Goal: Information Seeking & Learning: Learn about a topic

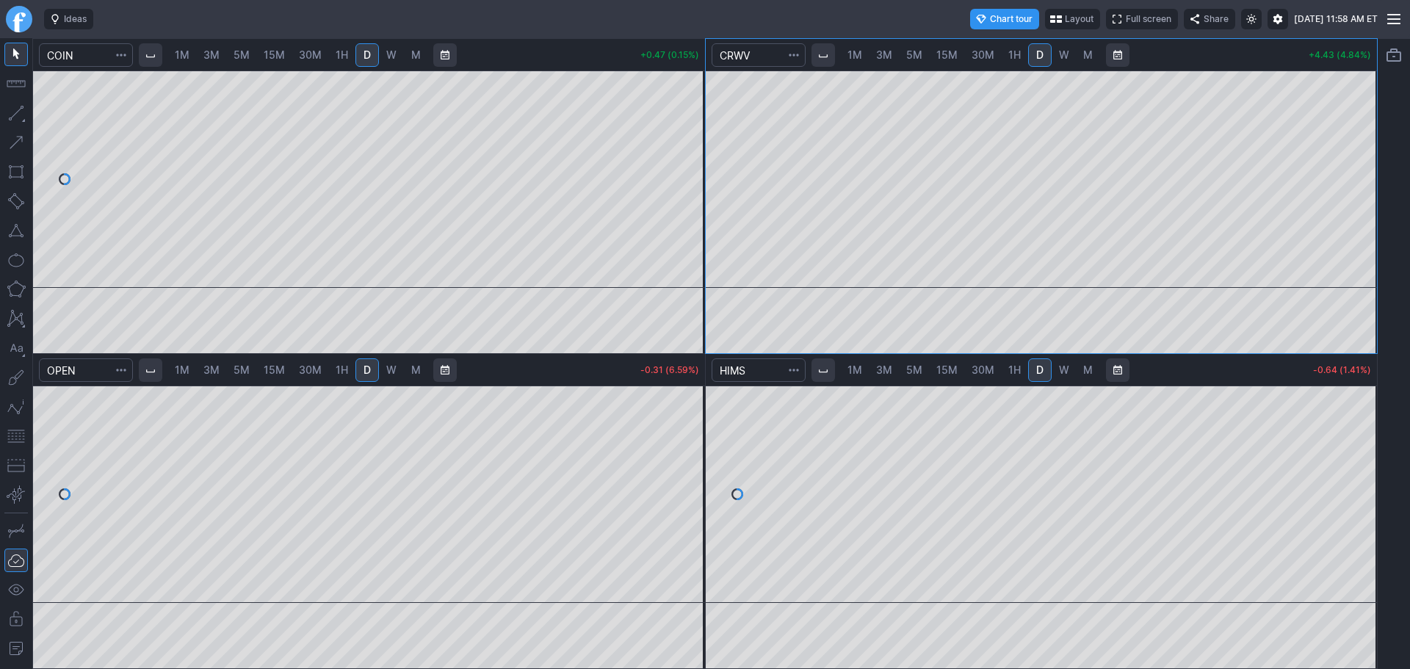
click at [244, 367] on span "5M" at bounding box center [241, 369] width 16 height 12
click at [242, 61] on span "5M" at bounding box center [241, 55] width 16 height 15
click at [921, 56] on span "5M" at bounding box center [914, 54] width 16 height 12
click at [915, 371] on span "5M" at bounding box center [914, 369] width 16 height 12
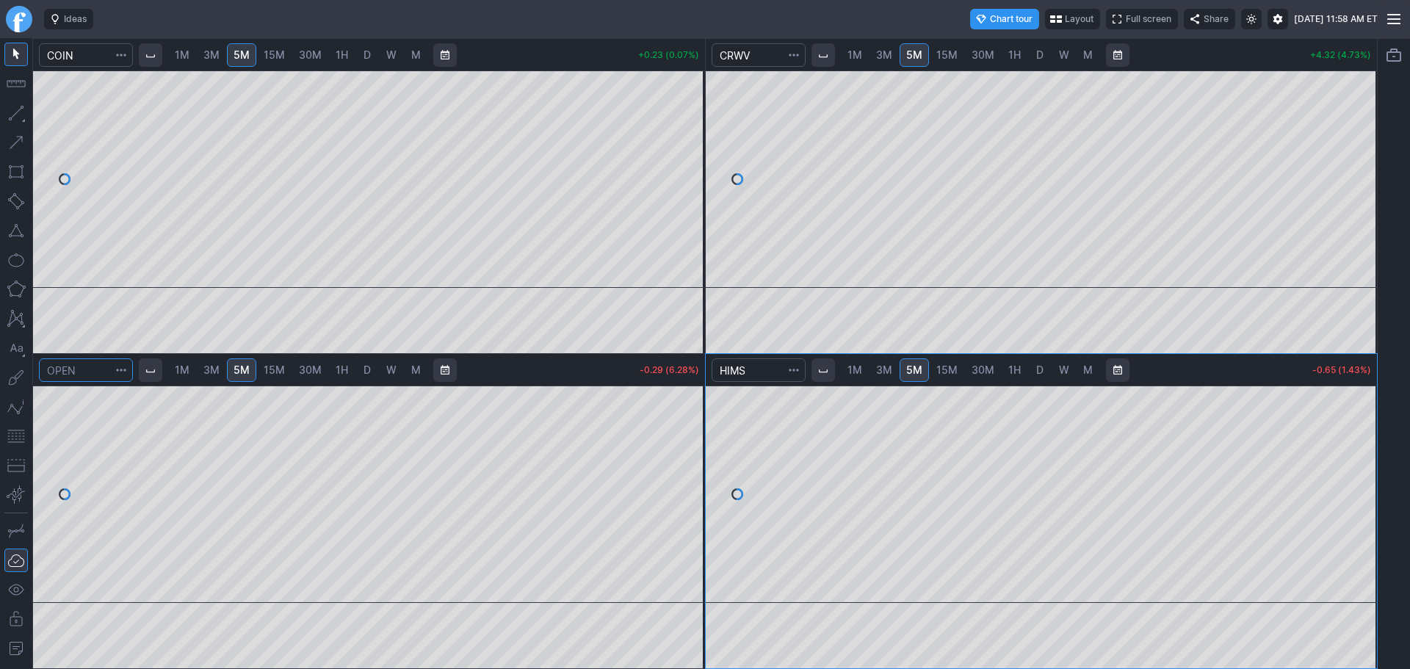
click at [87, 374] on input "Search" at bounding box center [86, 369] width 94 height 23
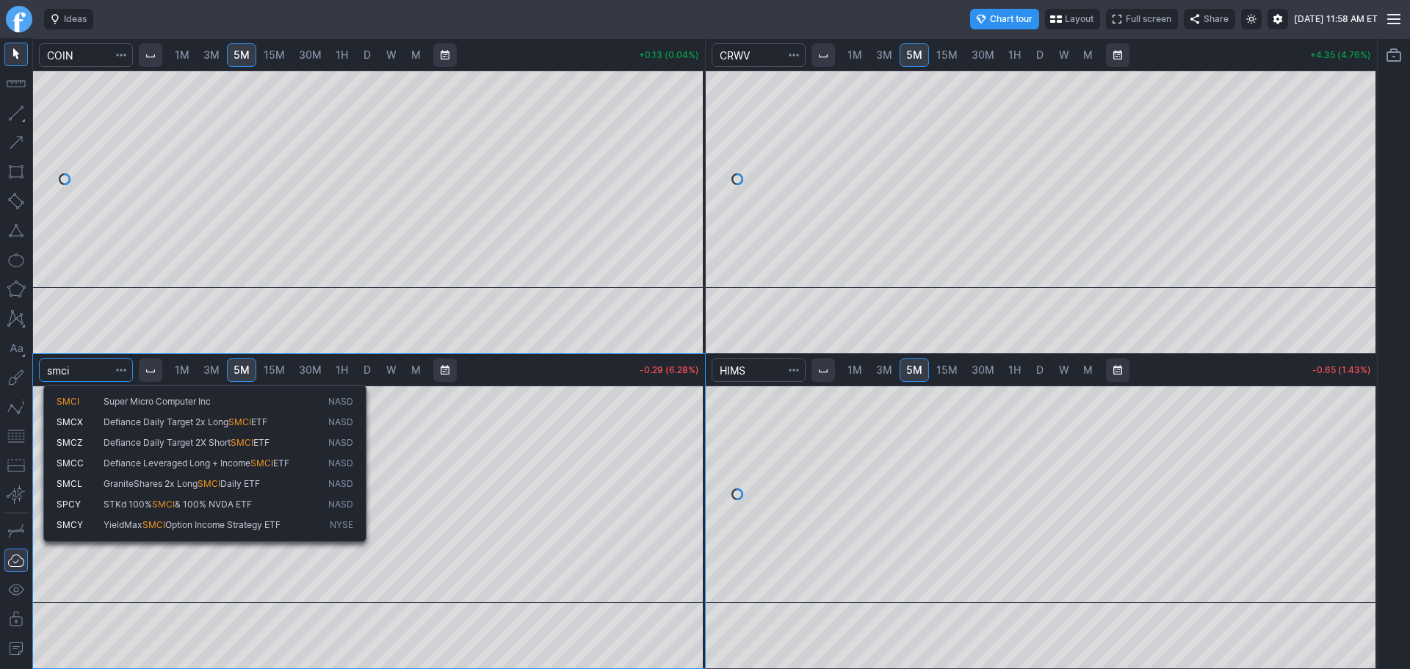
type input "smci"
click at [95, 406] on span "SMCI" at bounding box center [80, 402] width 47 height 12
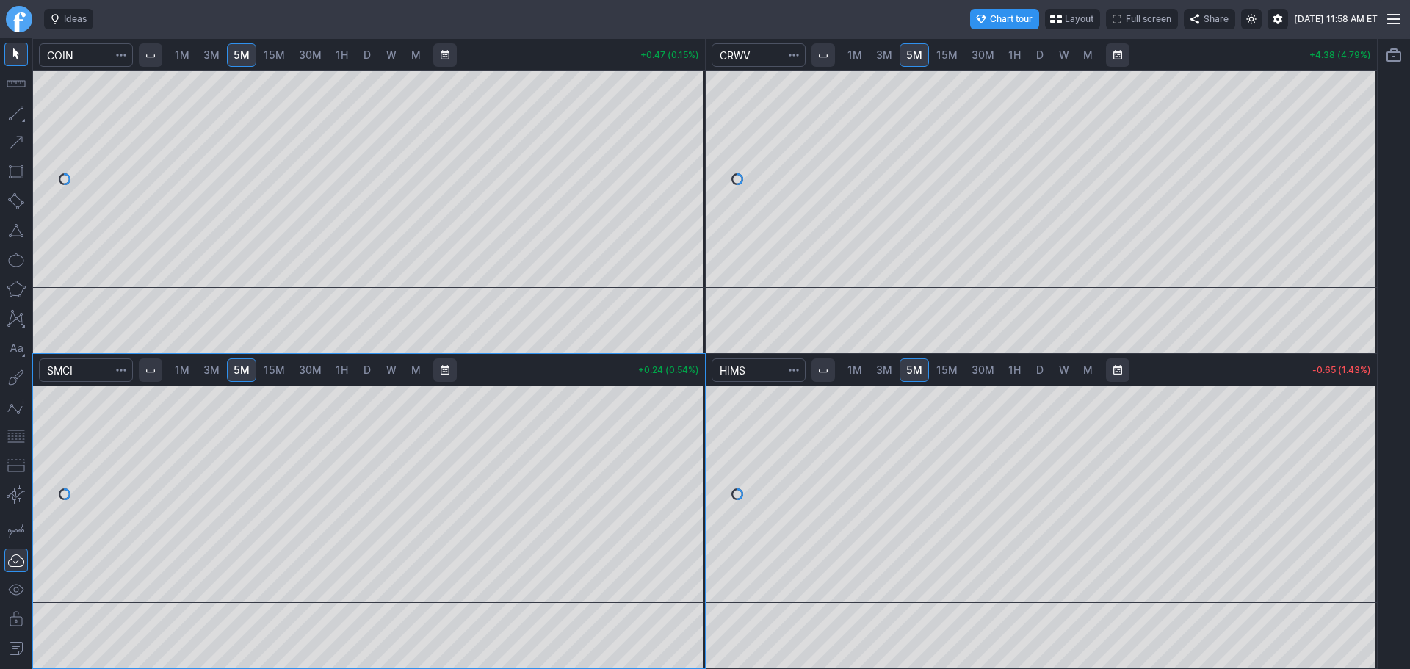
click at [91, 377] on input "Search" at bounding box center [86, 369] width 94 height 23
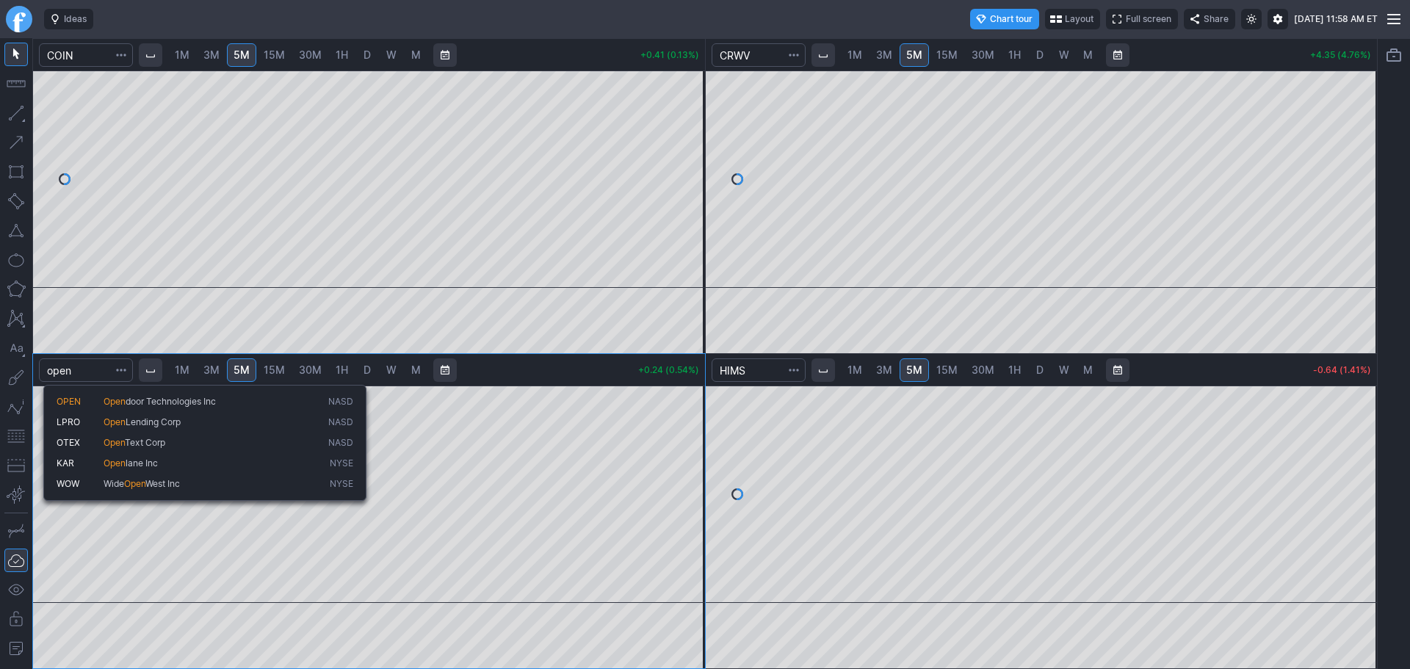
type input "open"
click at [101, 392] on button "OPEN Open door Technologies Inc NASD" at bounding box center [205, 401] width 310 height 21
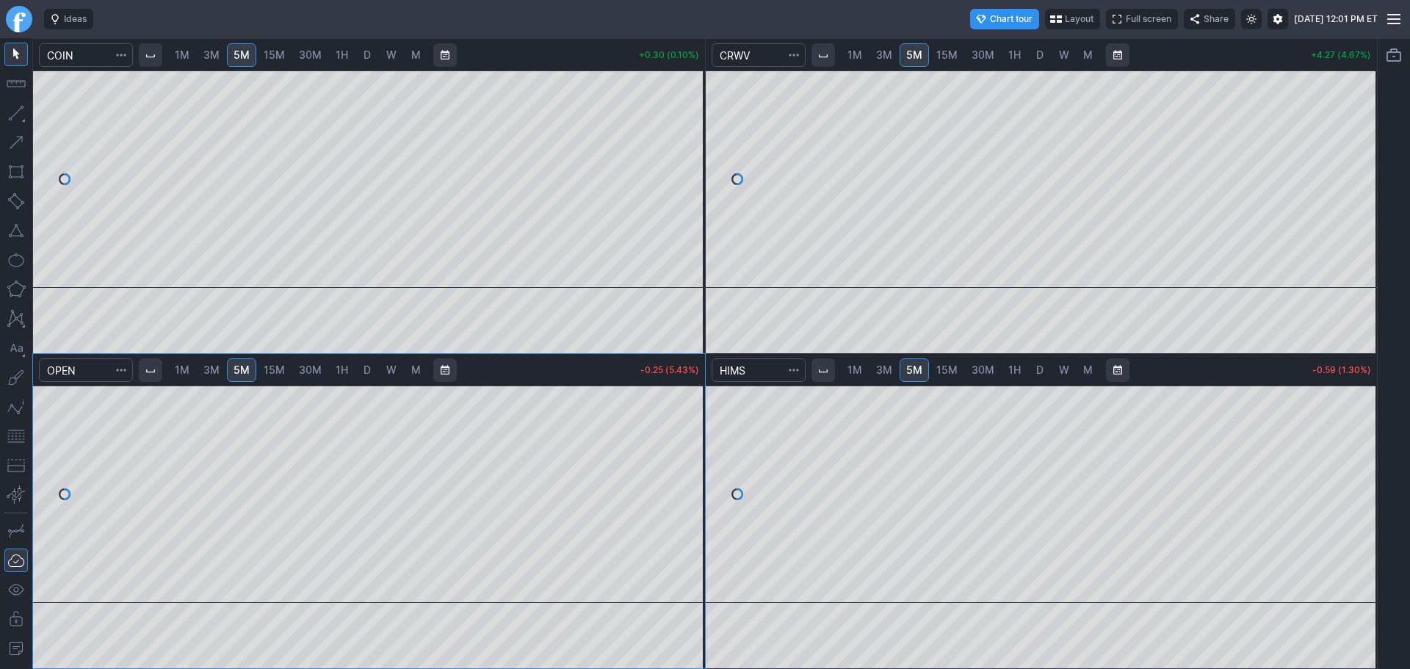
click at [1038, 55] on span "D" at bounding box center [1039, 54] width 7 height 12
click at [374, 371] on link "D" at bounding box center [366, 369] width 23 height 23
click at [249, 374] on span "5M" at bounding box center [241, 369] width 16 height 12
click at [913, 57] on span "5M" at bounding box center [914, 54] width 16 height 12
click at [1037, 370] on span "D" at bounding box center [1039, 369] width 7 height 12
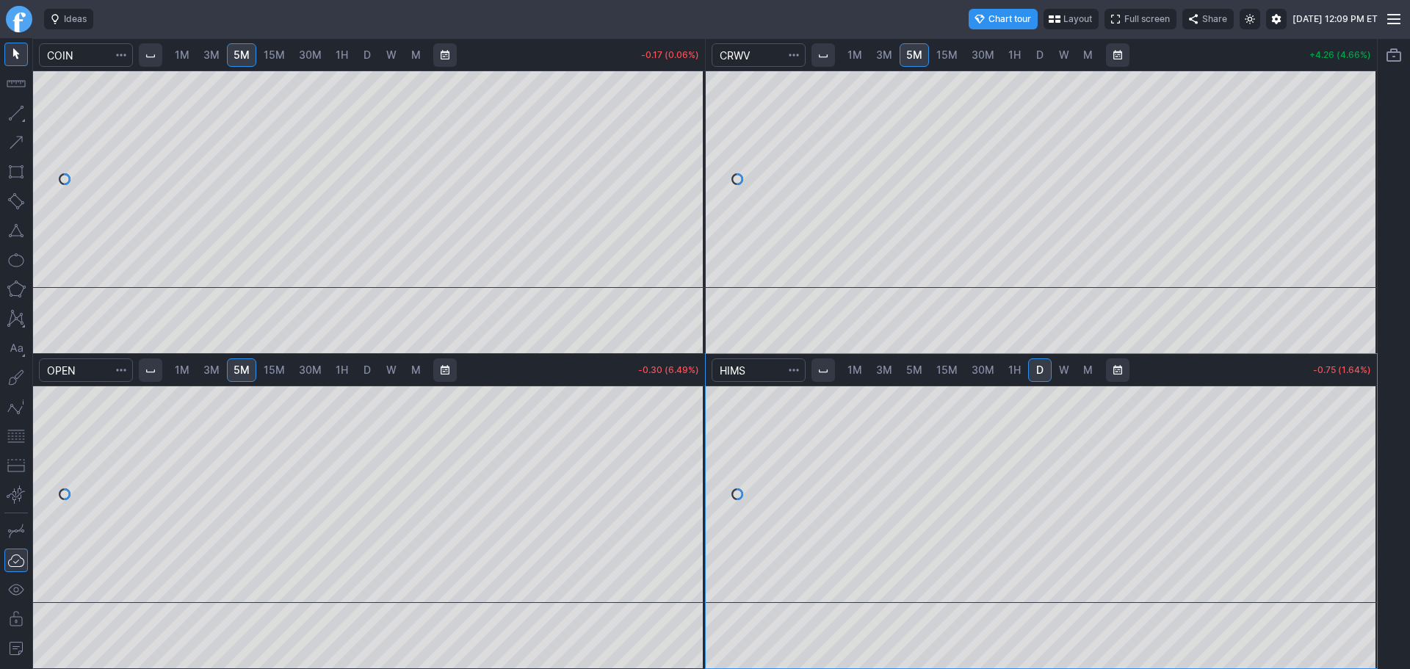
click at [923, 366] on link "5M" at bounding box center [913, 369] width 29 height 23
